Goal: Find specific page/section: Find specific page/section

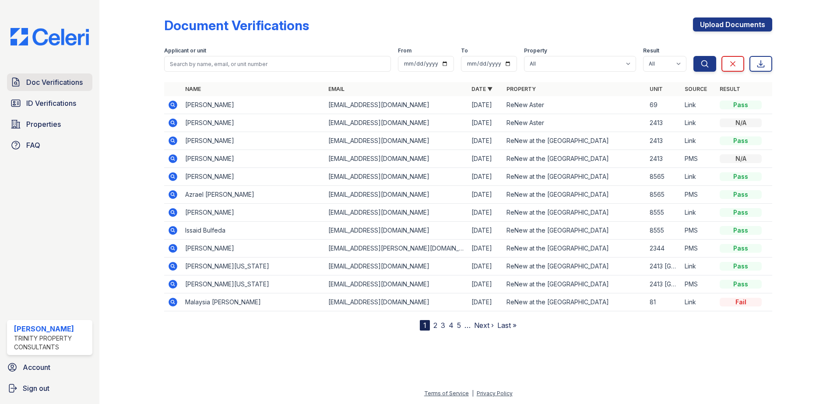
click at [26, 78] on span "Doc Verifications" at bounding box center [54, 82] width 56 height 11
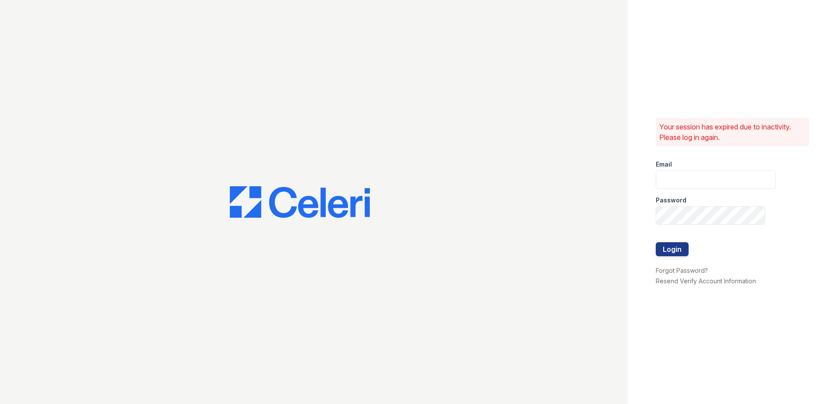
type input "[EMAIL_ADDRESS][DOMAIN_NAME]"
click at [671, 253] on button "Login" at bounding box center [672, 249] width 33 height 14
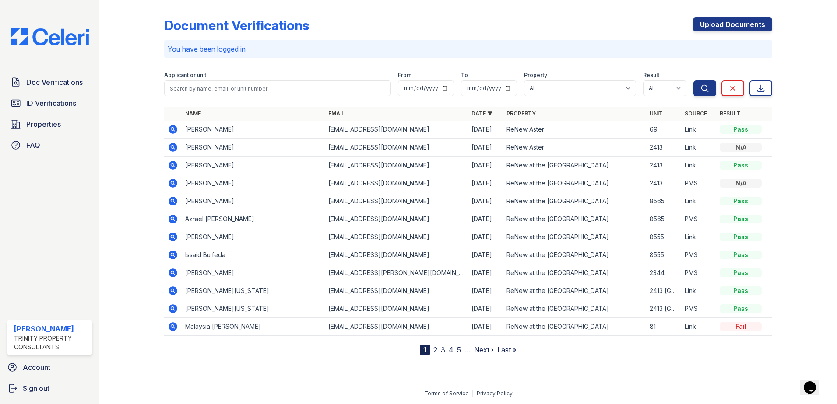
click at [75, 94] on div "Doc Verifications ID Verifications Properties FAQ" at bounding box center [50, 114] width 92 height 81
click at [63, 102] on span "ID Verifications" at bounding box center [51, 103] width 50 height 11
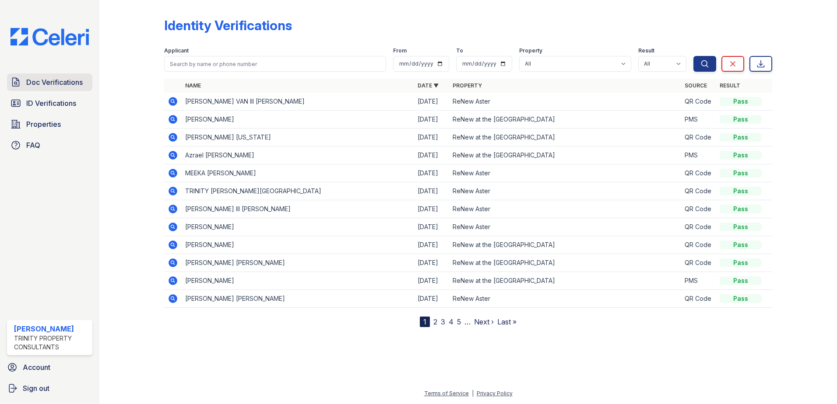
click at [63, 81] on span "Doc Verifications" at bounding box center [54, 82] width 56 height 11
